Goal: Check status

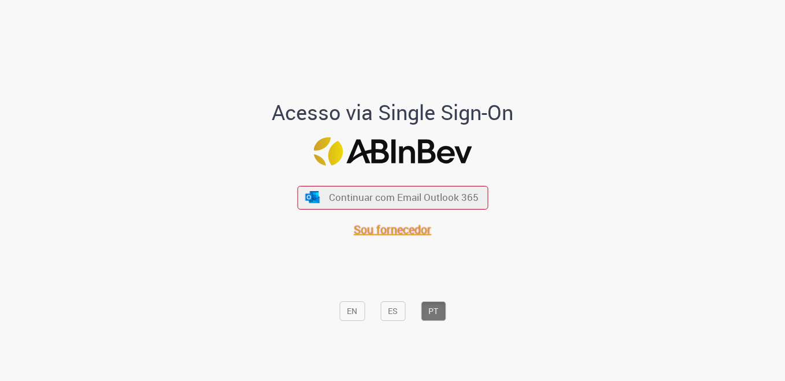
click at [357, 230] on span "Sou fornecedor" at bounding box center [392, 230] width 77 height 16
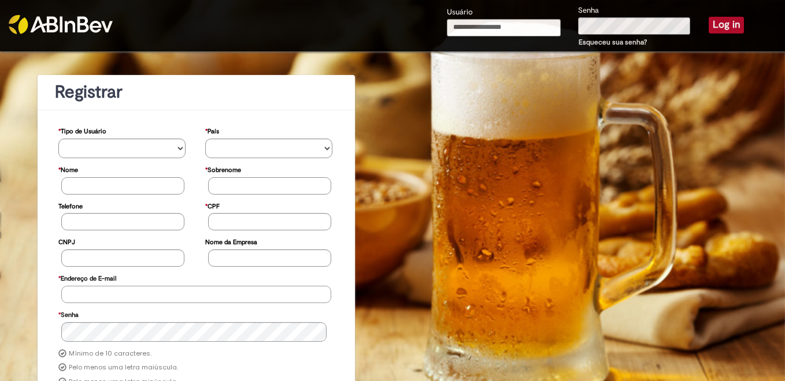
type input "**********"
click at [719, 23] on button "Log in" at bounding box center [725, 25] width 35 height 16
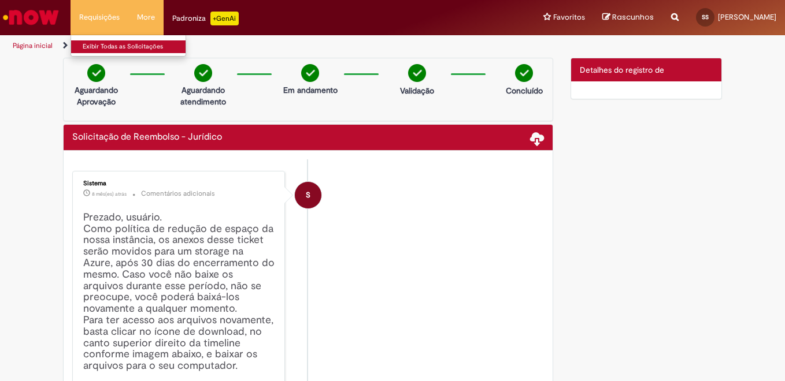
click at [117, 47] on link "Exibir Todas as Solicitações" at bounding box center [134, 46] width 127 height 13
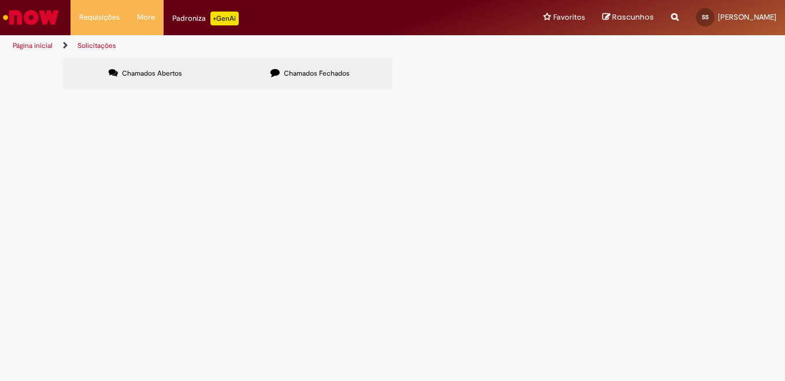
click at [345, 74] on span "Chamados Fechados" at bounding box center [317, 73] width 66 height 9
click at [0, 0] on span "044769- Solicitação de Numerários CIVEL - Reembolso FORA DO ESTADO - AGOSTO - 2…" at bounding box center [0, 0] width 0 height 0
click at [0, 0] on span "08/09/2025 09:02:46" at bounding box center [0, 0] width 0 height 0
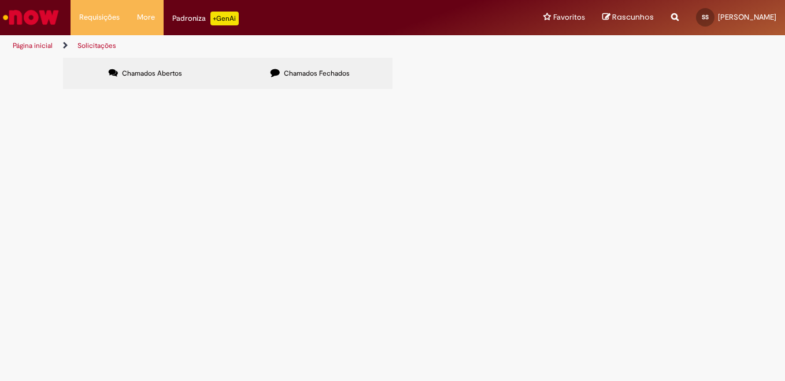
click at [0, 0] on span "08/09/2025 09:02:46" at bounding box center [0, 0] width 0 height 0
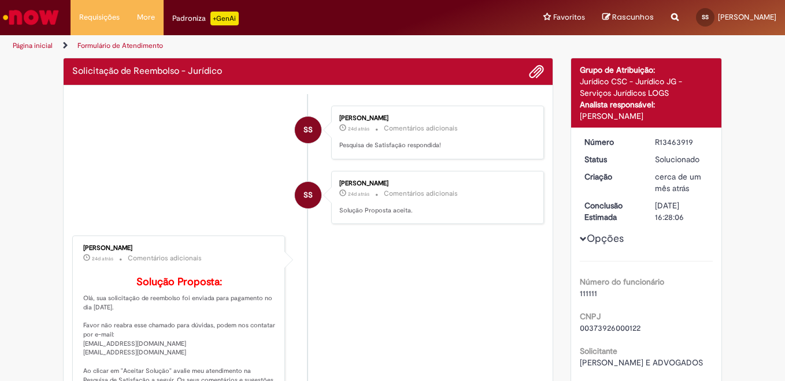
click at [92, 201] on li "SS Stephanie Santos 24d atrás 24 dias atrás Comentários adicionais Solução Prop…" at bounding box center [308, 198] width 472 height 54
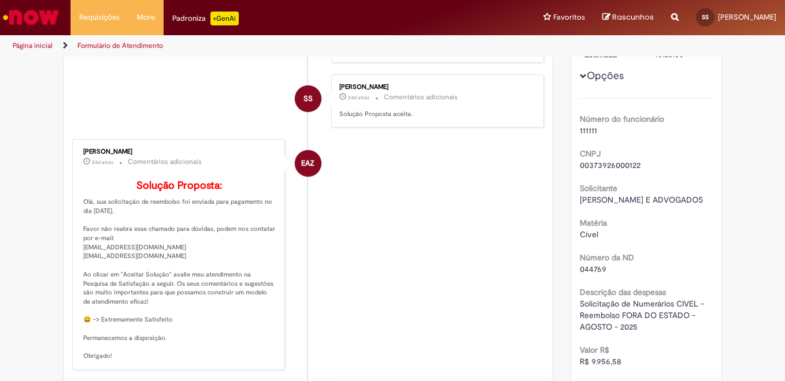
scroll to position [173, 0]
